Goal: Task Accomplishment & Management: Manage account settings

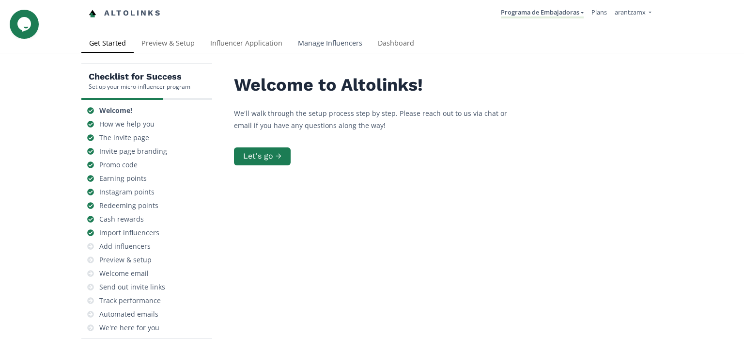
click at [354, 41] on link "Manage Influencers" at bounding box center [330, 43] width 80 height 19
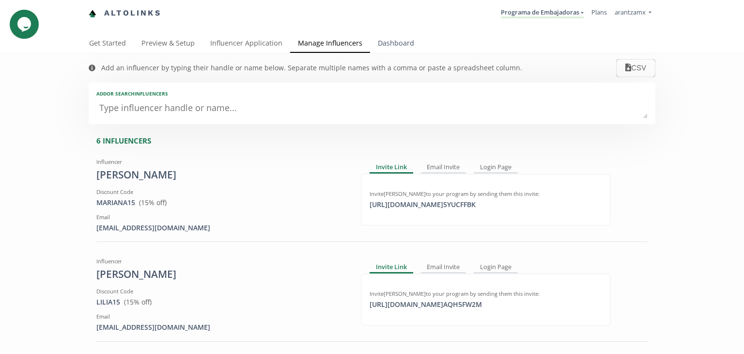
click at [396, 36] on link "Dashboard" at bounding box center [396, 43] width 52 height 19
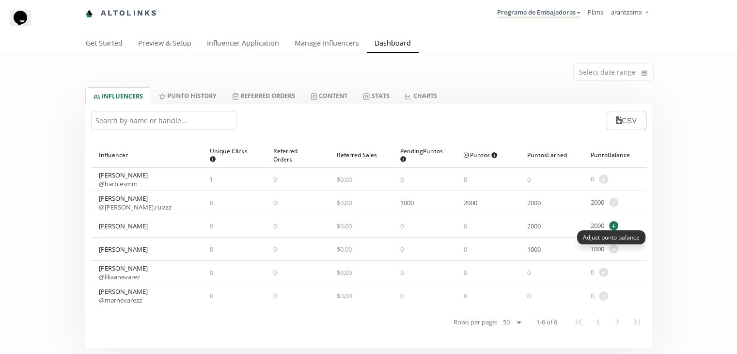
click at [614, 225] on span "+" at bounding box center [613, 225] width 9 height 9
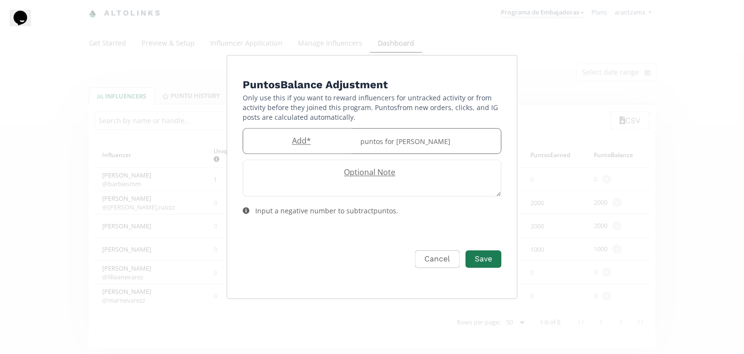
click at [367, 141] on div "puntos for Sofia Gaxiola" at bounding box center [428, 140] width 146 height 25
type input "2000"
click at [480, 254] on button "Save" at bounding box center [483, 258] width 39 height 21
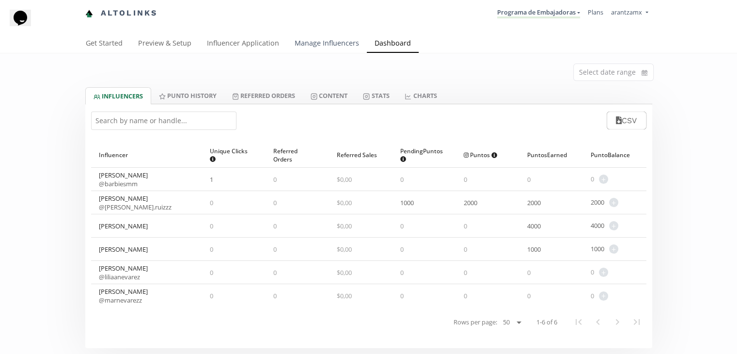
click at [323, 43] on link "Manage Influencers" at bounding box center [327, 43] width 80 height 19
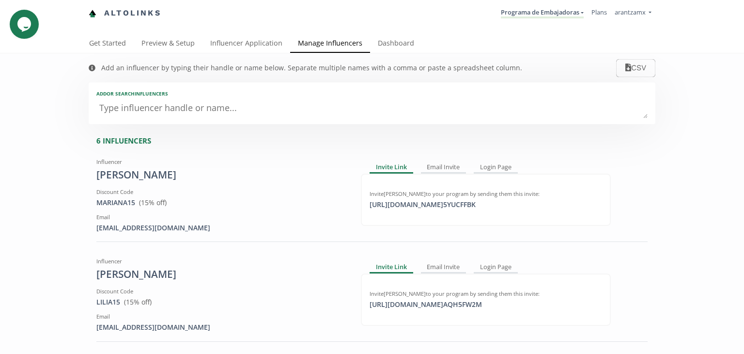
click at [266, 109] on textarea at bounding box center [371, 108] width 551 height 19
type textarea "Al"
type input "Al"
type input "AL"
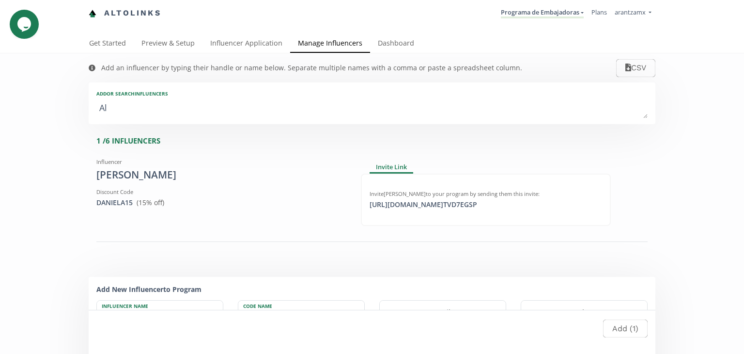
type textarea "Ale"
type input "Ale"
type input "ALE"
type textarea "Alej"
type input "Alej"
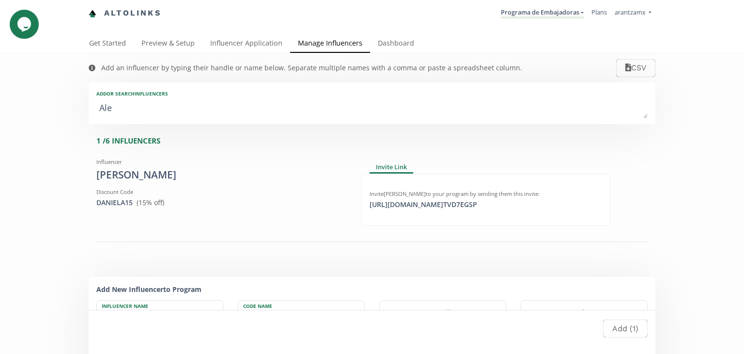
type input "ALEJ"
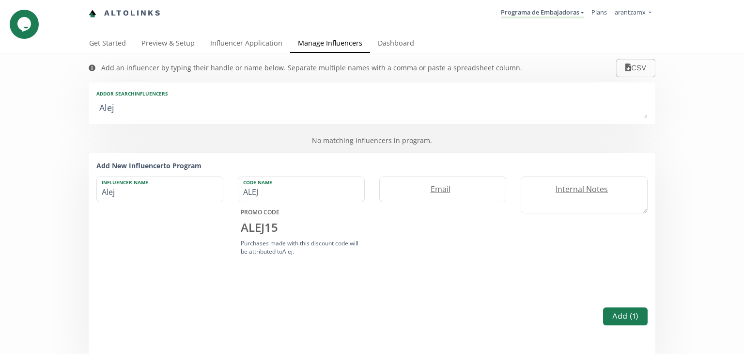
type textarea "Aleja"
type input "Aleja"
type input "ALEJA"
type textarea "Alejan"
type input "Alejan"
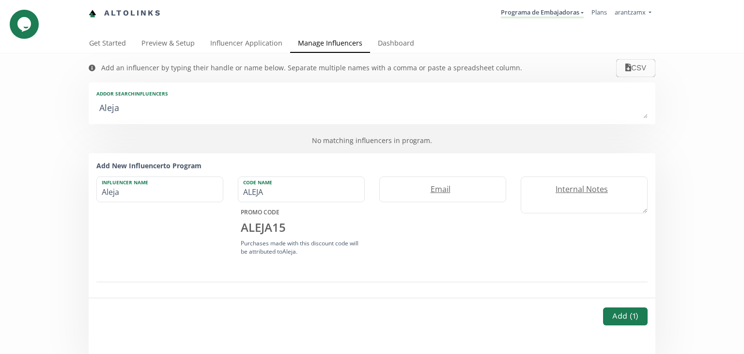
type input "ALEJAN"
type textarea "Alejand"
type input "Alejand"
type input "ALEJAND"
type textarea "Alejandr"
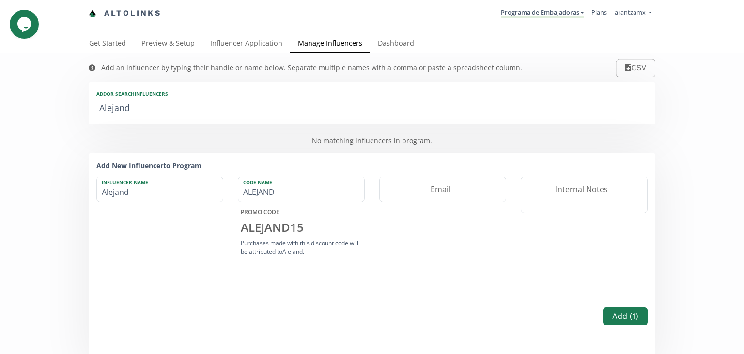
type input "Alejandr"
type input "ALEJANDR"
type textarea "Alejandra"
type input "Alejandra"
type input "ALEJANDRA"
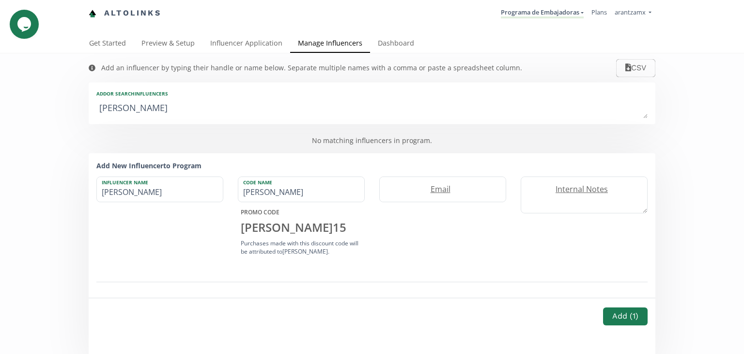
type textarea "Alejandra T"
type input "Alejandra T"
type textarea "Alejandra Tr"
type input "Alejandra Tr"
type textarea "Alejandra Tre"
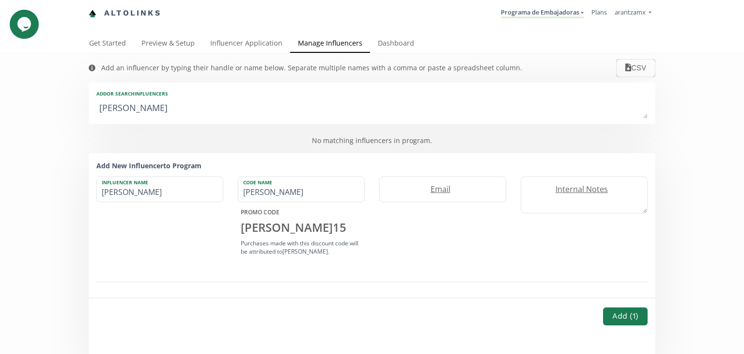
type input "Alejandra Tre"
type textarea "Alejandra Trev"
type input "Alejandra Trev"
type textarea "Alejandra Trevi"
type input "Alejandra Trevi"
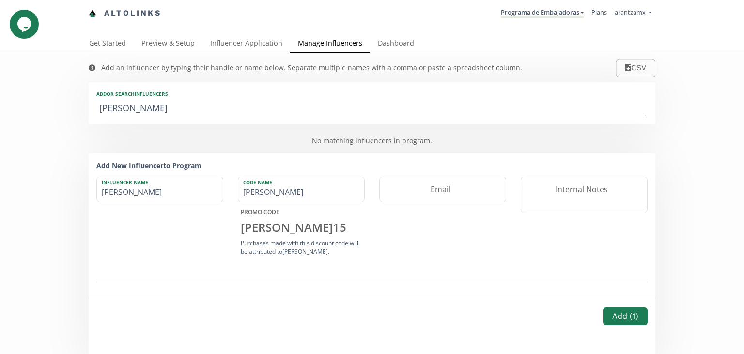
type textarea "Alejandra Treviñ"
type input "Alejandra Treviñ"
type textarea "Alejandra Treviño"
type input "Alejandra Treviño"
type textarea "Alejandra Treviño"
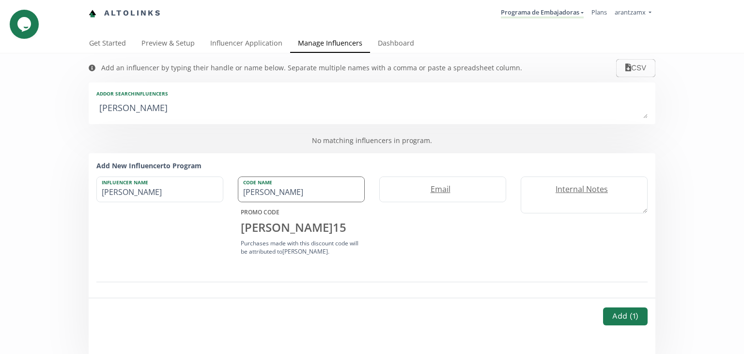
drag, startPoint x: 309, startPoint y: 188, endPoint x: 238, endPoint y: 189, distance: 71.7
click at [238, 189] on input "ALEJANDRA" at bounding box center [301, 189] width 126 height 25
click at [309, 37] on link "Manage Influencers" at bounding box center [330, 43] width 80 height 19
